Goal: Check status: Check status

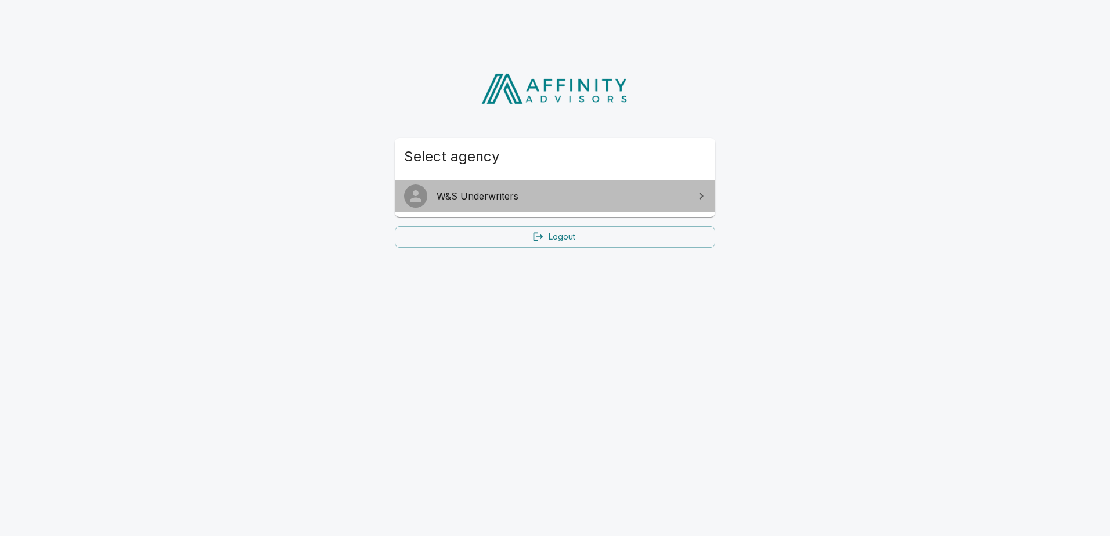
click at [598, 204] on link "W&S Underwriters" at bounding box center [555, 196] width 320 height 33
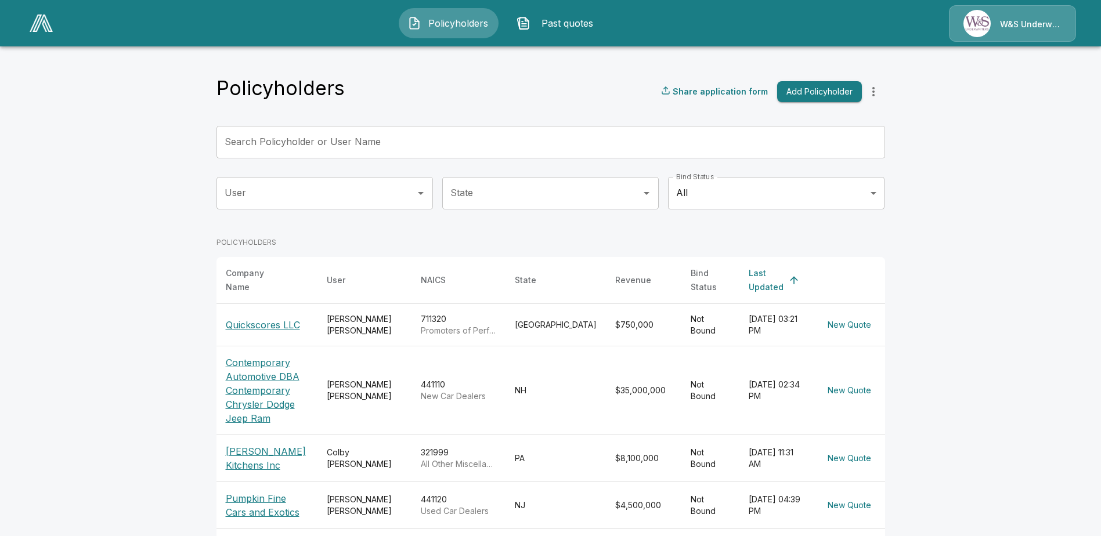
click at [301, 140] on input "Search Policyholder or User Name" at bounding box center [544, 142] width 656 height 33
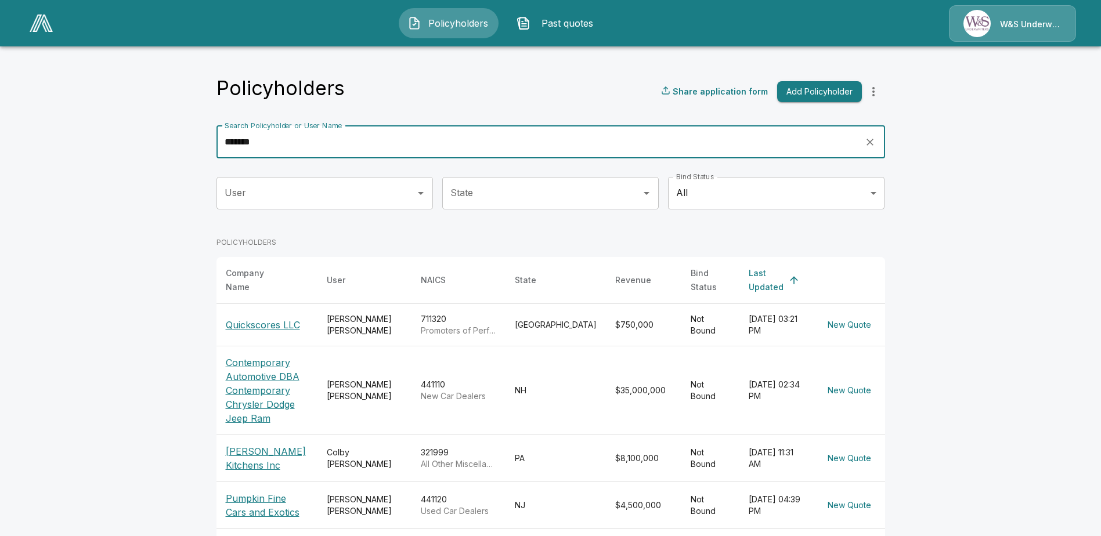
type input "*******"
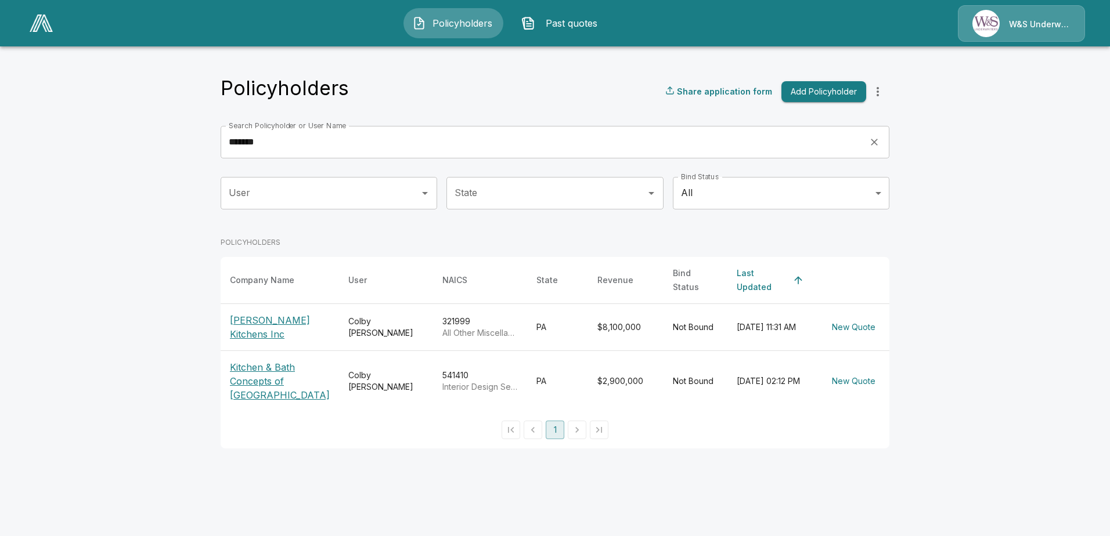
click at [263, 381] on p "Kitchen & Bath Concepts of [GEOGRAPHIC_DATA]" at bounding box center [280, 381] width 100 height 42
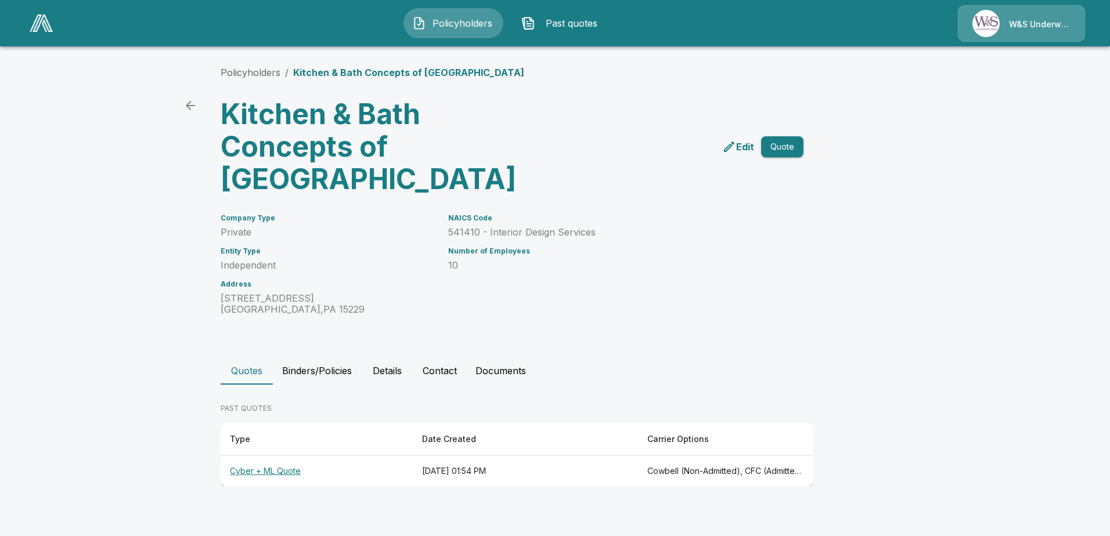
click at [336, 370] on button "Binders/Policies" at bounding box center [317, 371] width 88 height 28
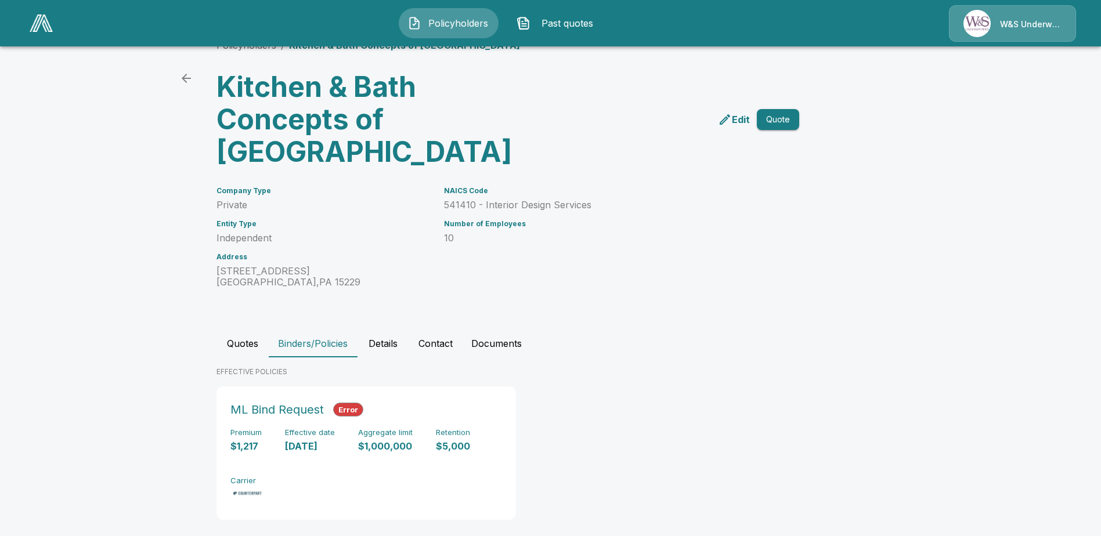
scroll to position [42, 0]
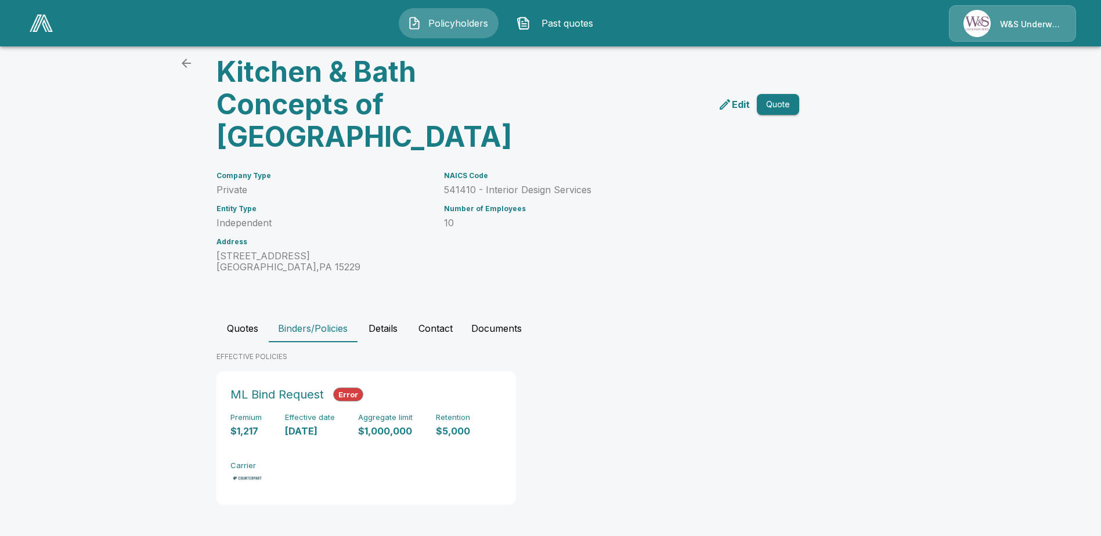
click at [400, 333] on button "Details" at bounding box center [383, 329] width 52 height 28
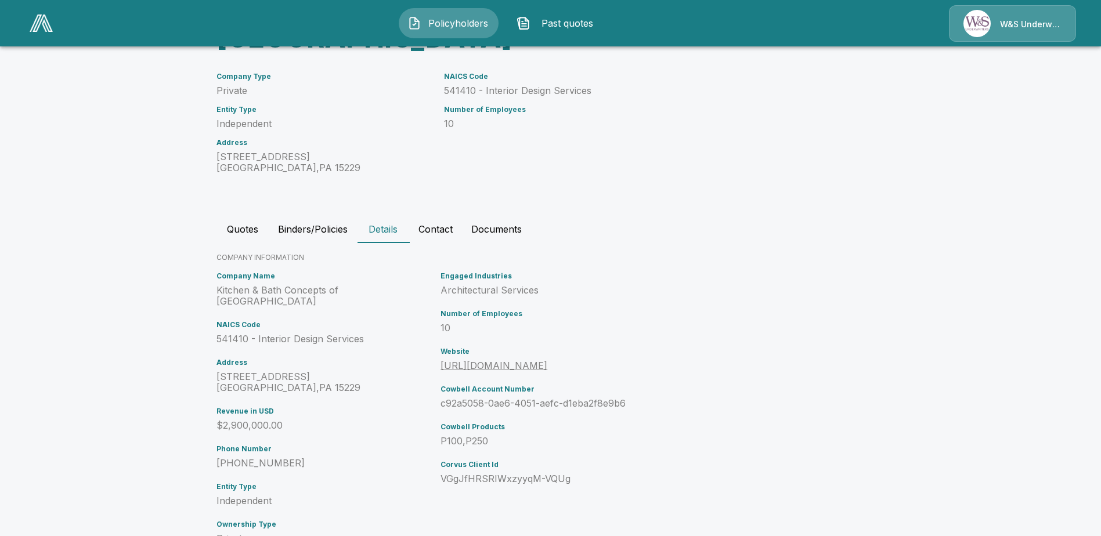
scroll to position [158, 0]
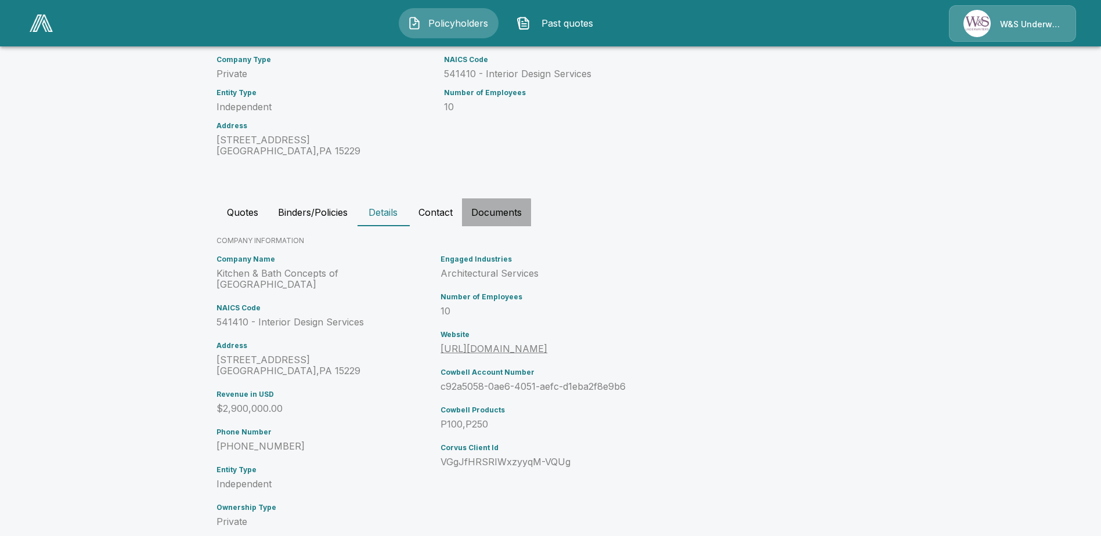
click at [478, 214] on button "Documents" at bounding box center [496, 212] width 69 height 28
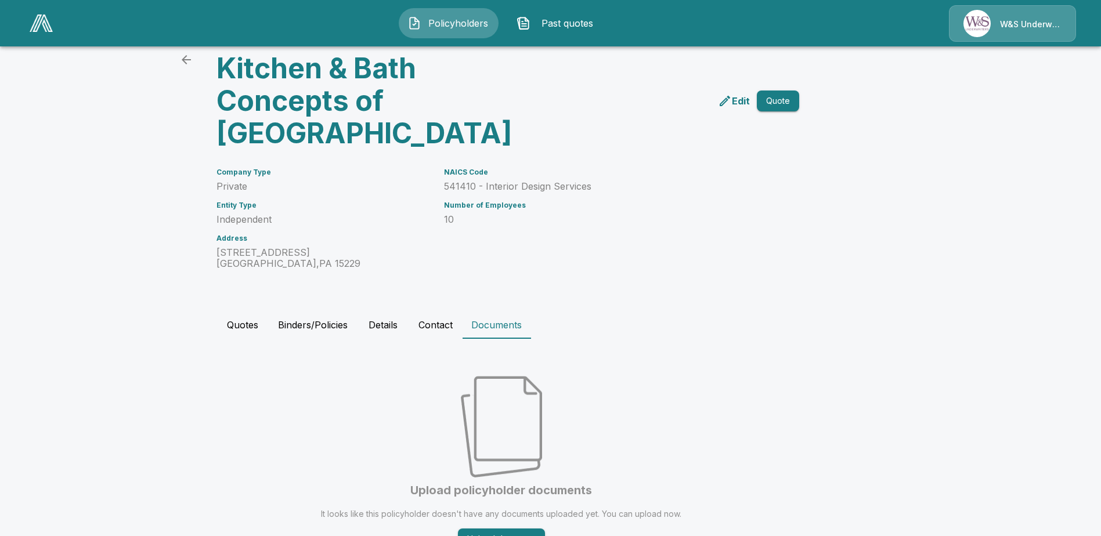
scroll to position [100, 0]
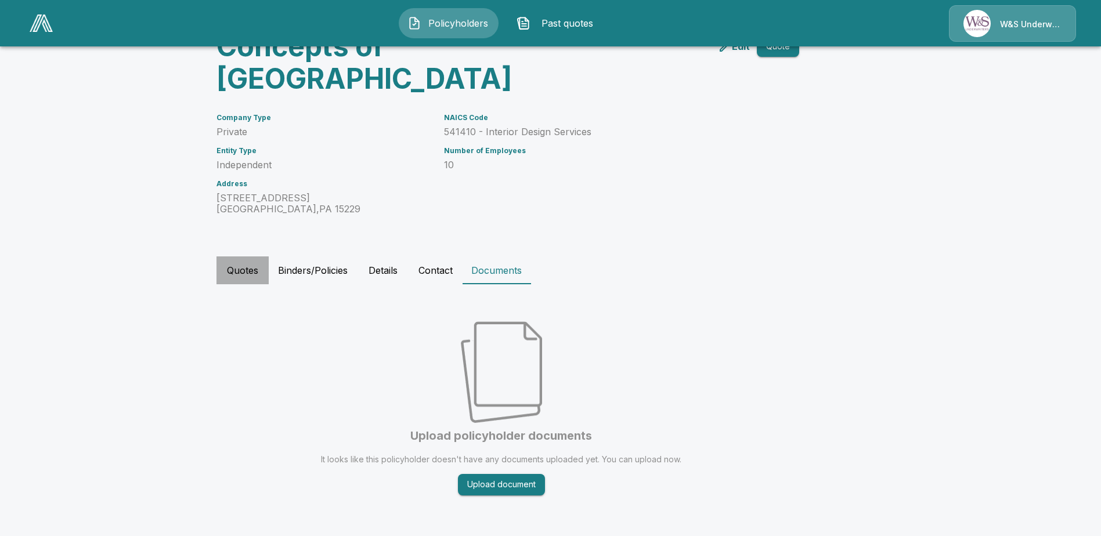
click at [255, 262] on button "Quotes" at bounding box center [242, 271] width 52 height 28
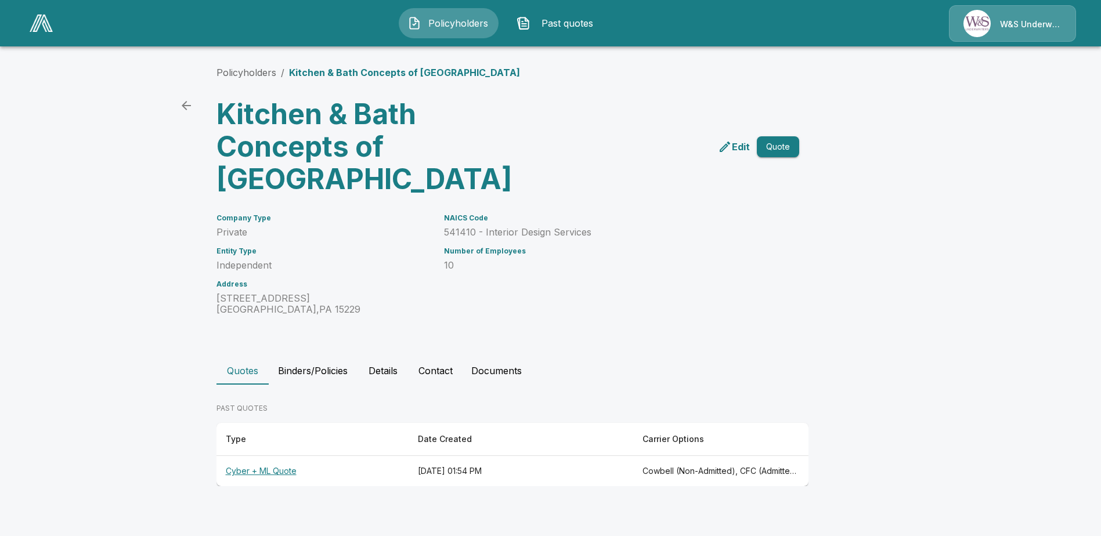
scroll to position [0, 0]
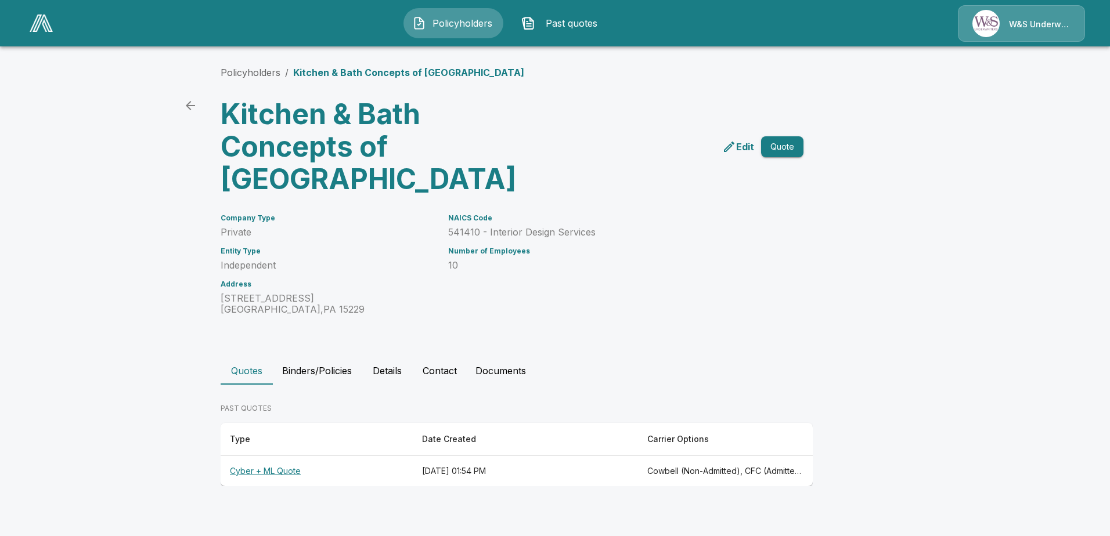
click at [269, 473] on th "Cyber + ML Quote" at bounding box center [317, 471] width 192 height 31
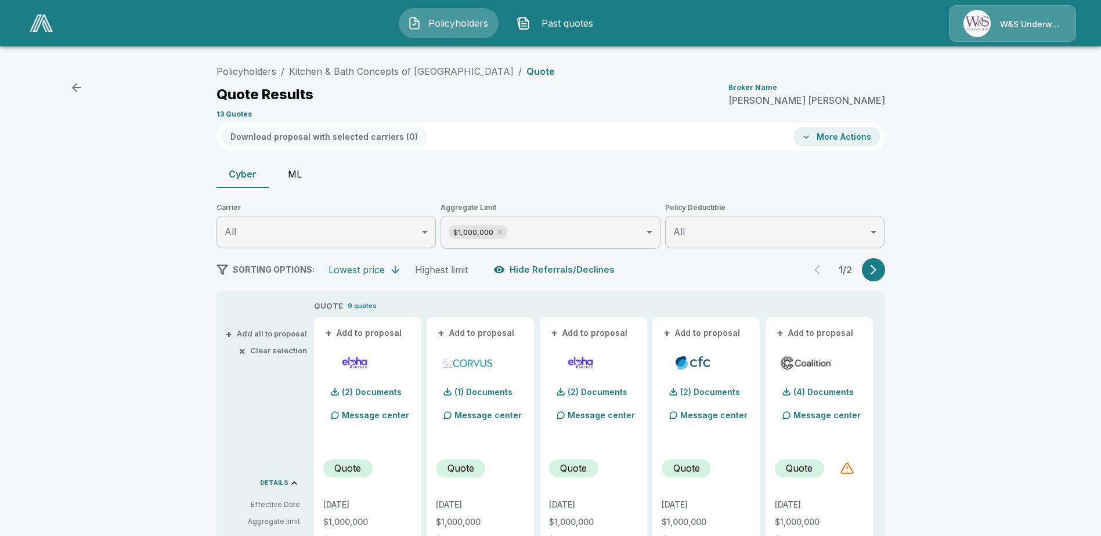
scroll to position [58, 0]
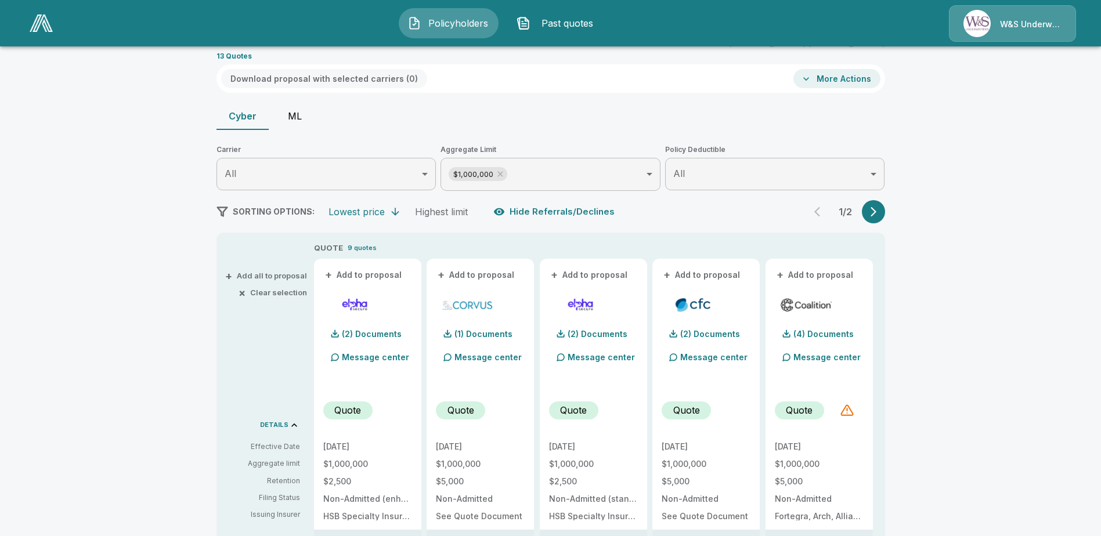
click at [876, 214] on icon "button" at bounding box center [874, 212] width 6 height 10
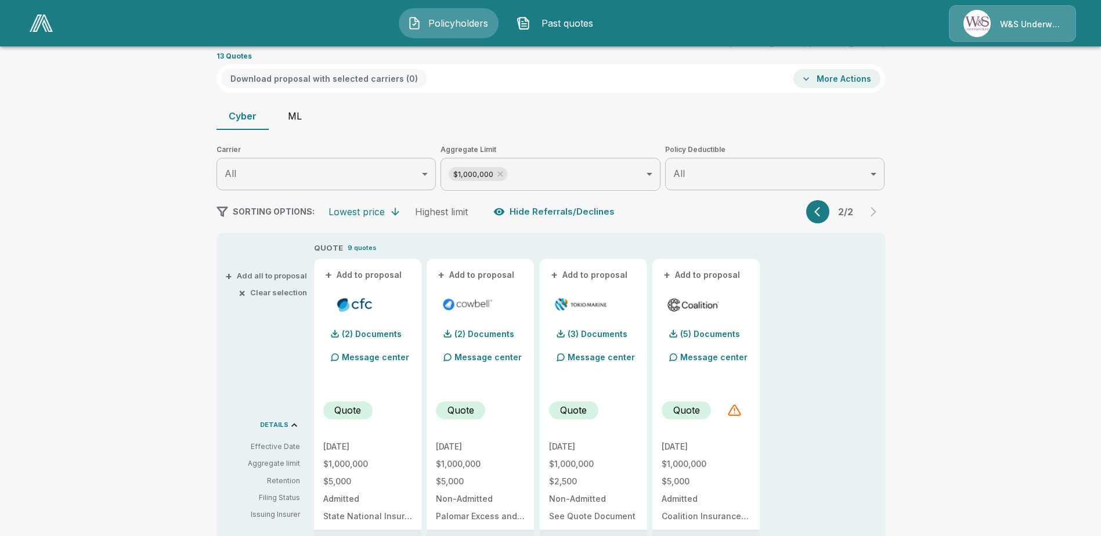
click at [829, 212] on button "button" at bounding box center [817, 211] width 23 height 23
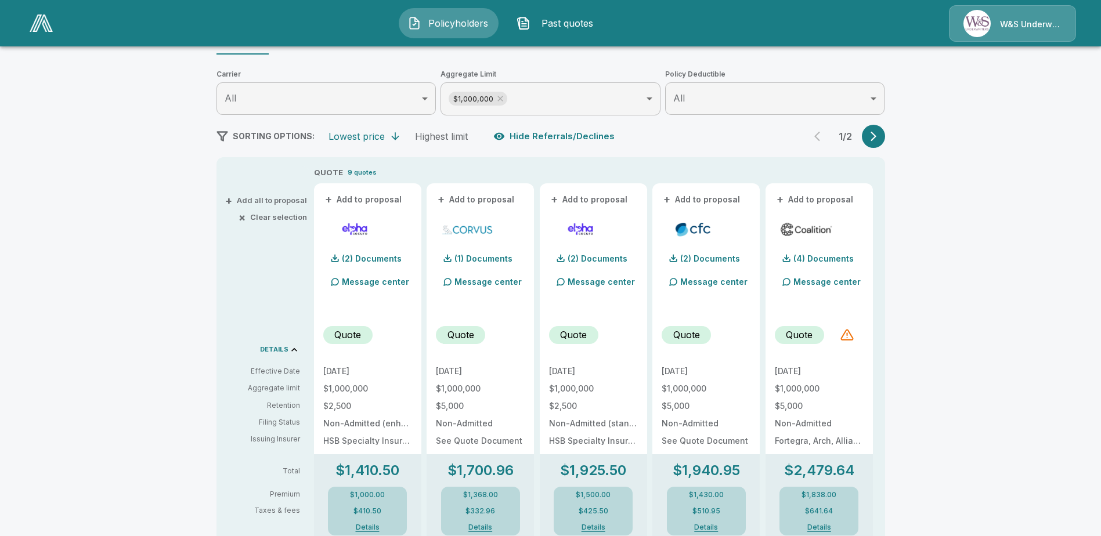
scroll to position [116, 0]
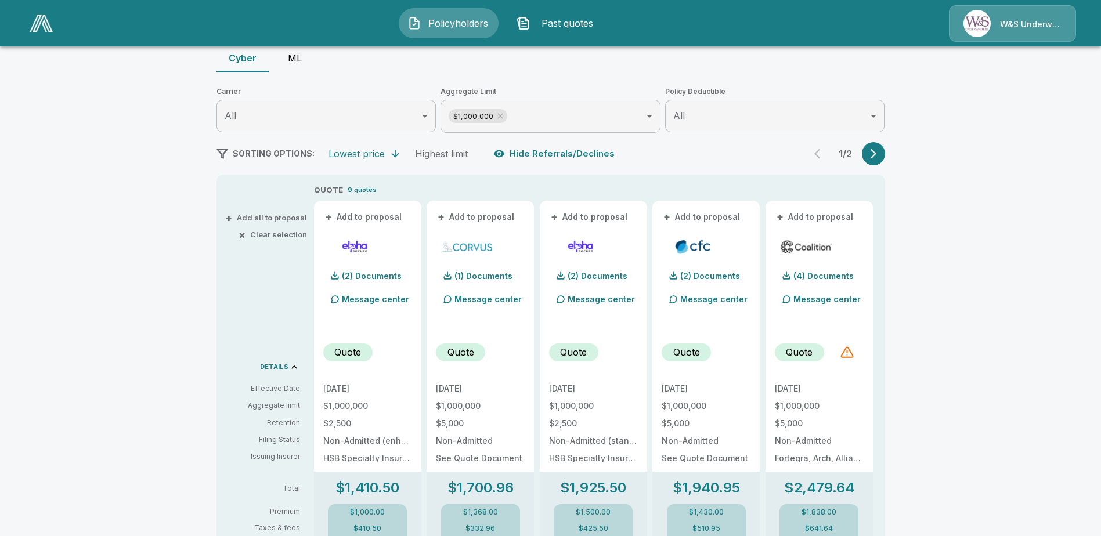
click at [875, 156] on icon "button" at bounding box center [874, 154] width 12 height 12
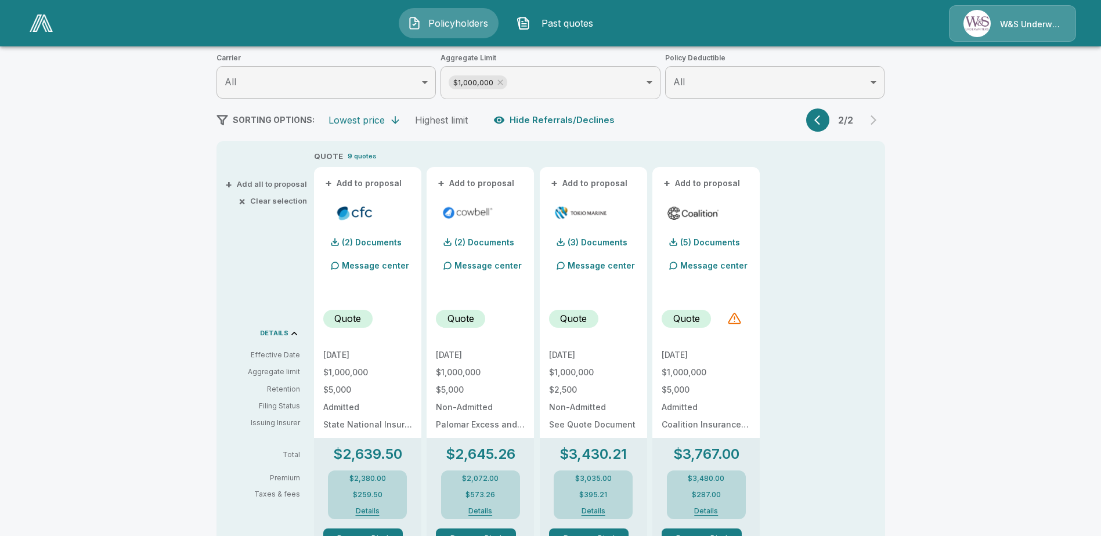
scroll to position [0, 0]
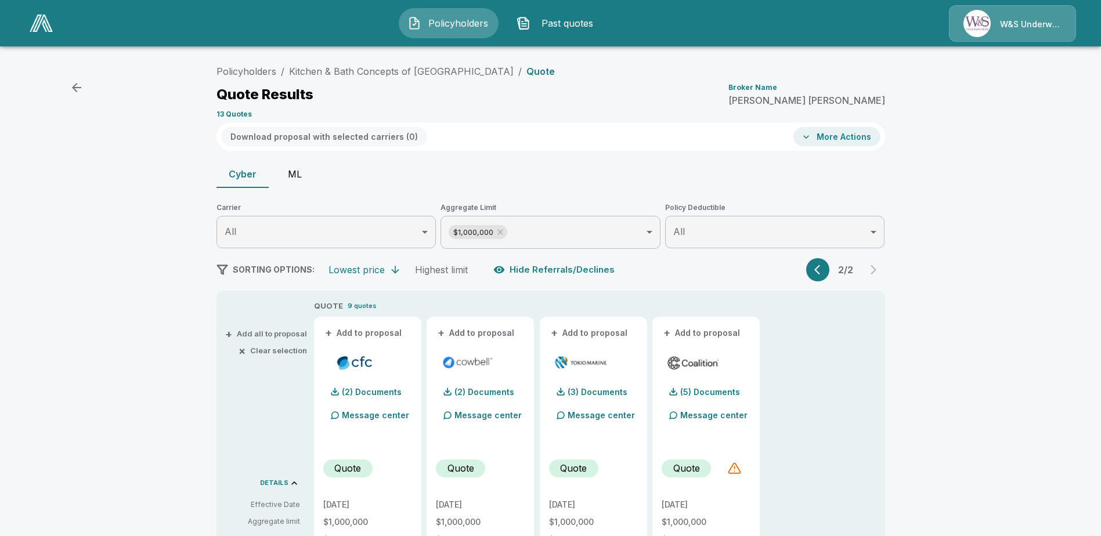
click at [815, 273] on button "button" at bounding box center [817, 269] width 23 height 23
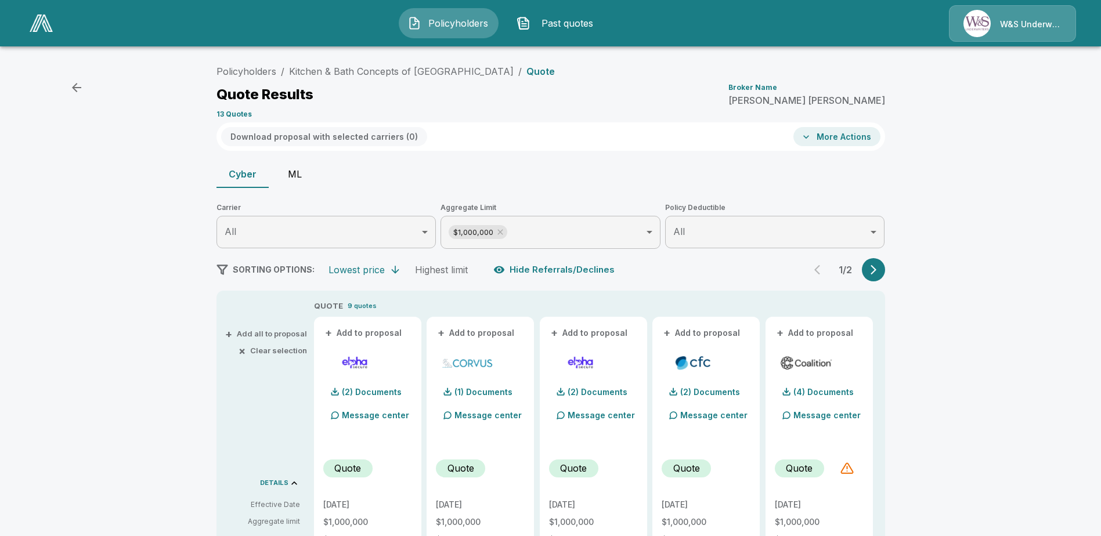
click at [75, 83] on icon "button" at bounding box center [77, 88] width 14 height 14
